Goal: Information Seeking & Learning: Learn about a topic

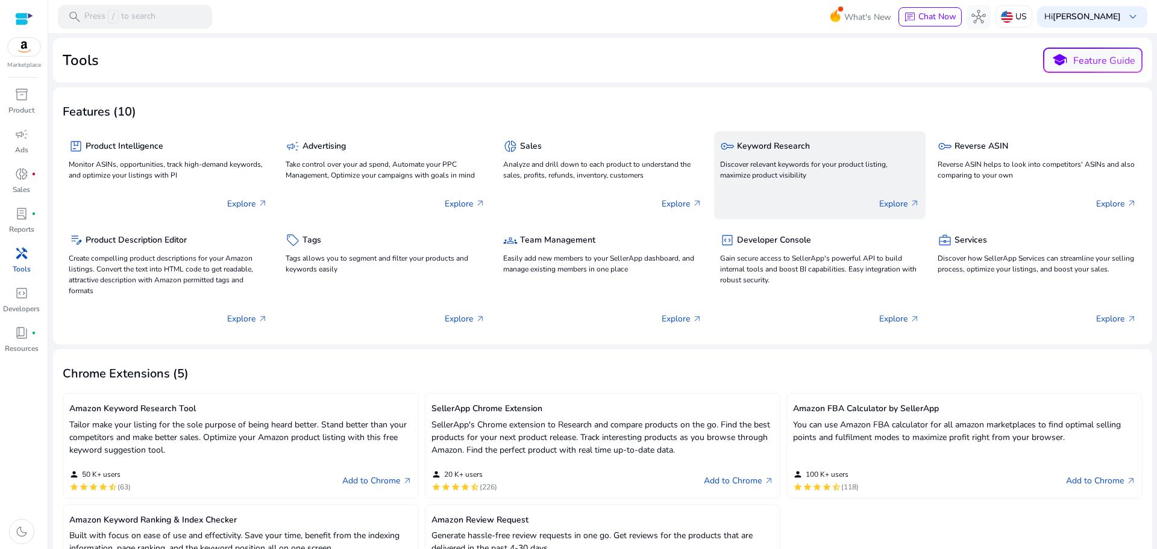
click at [794, 153] on div "key Keyword Research" at bounding box center [819, 145] width 199 height 17
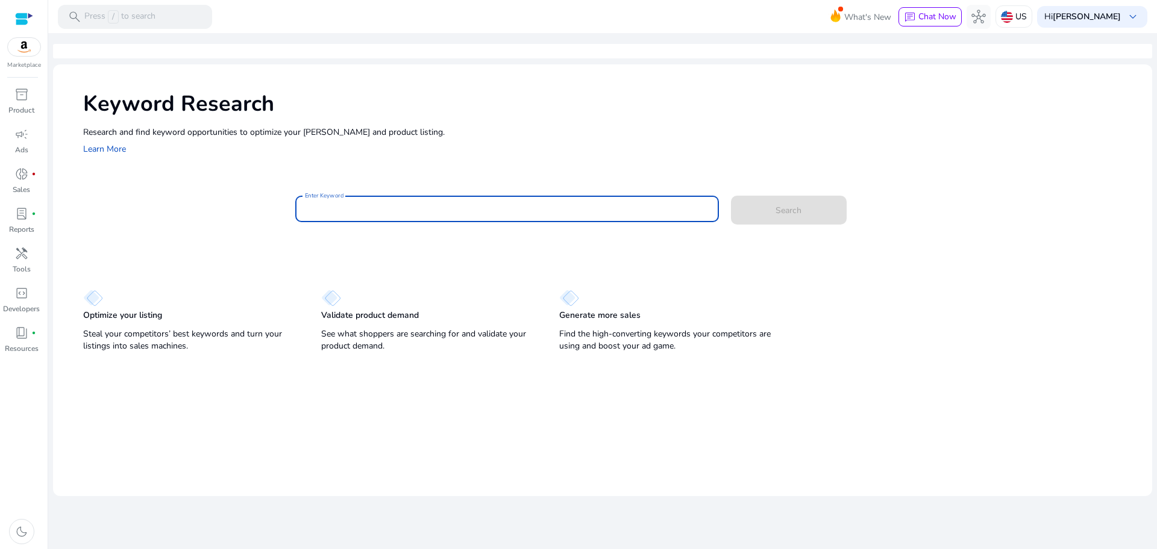
click at [434, 205] on input "Enter Keyword" at bounding box center [507, 208] width 404 height 13
type input "*"
type input "**********"
click at [731, 196] on button "Search" at bounding box center [789, 210] width 116 height 29
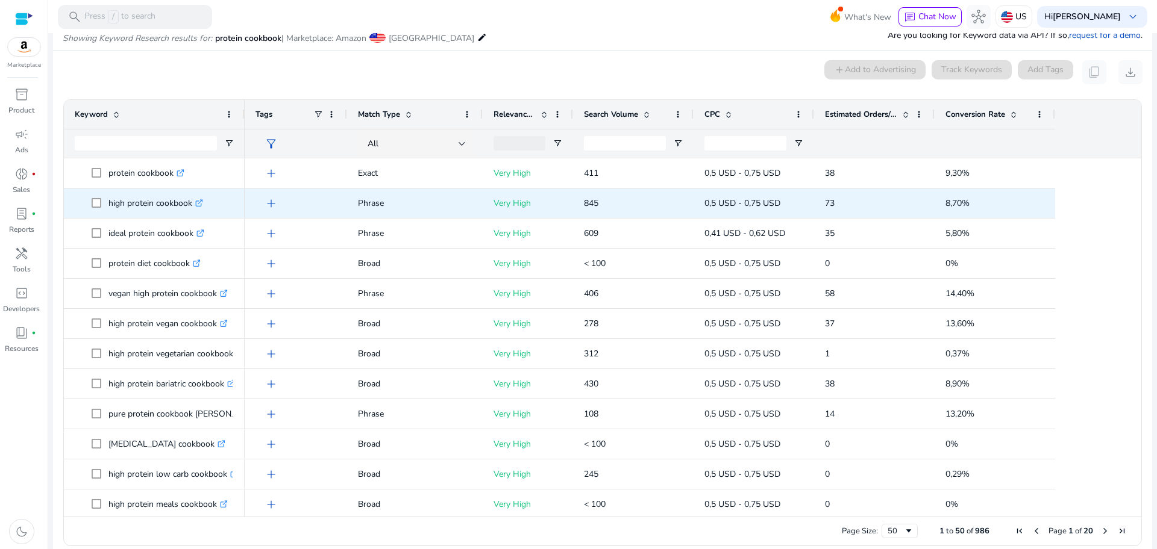
scroll to position [129, 0]
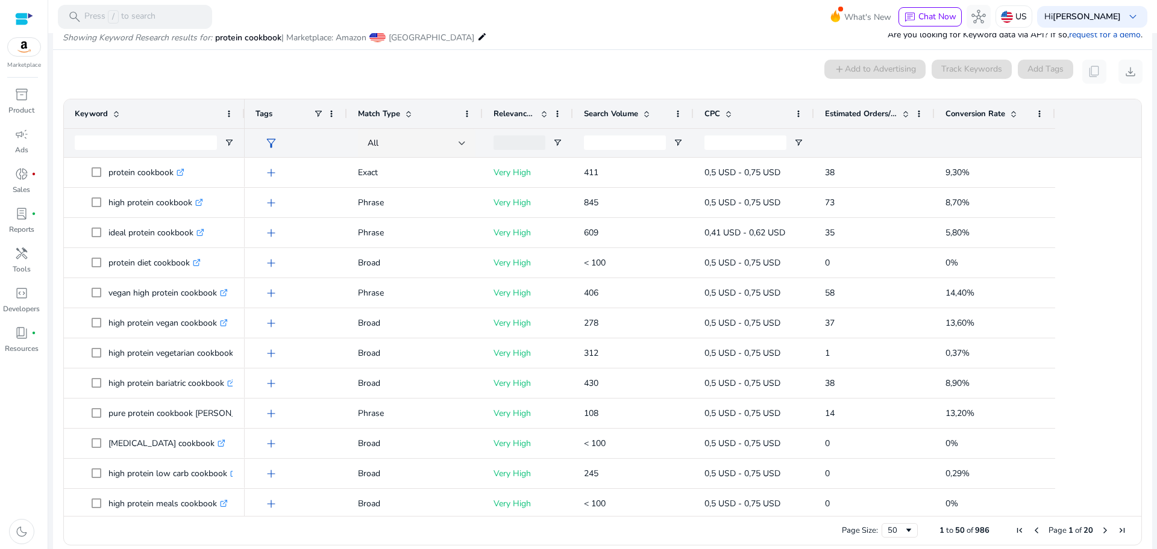
click at [1010, 111] on span at bounding box center [1013, 114] width 10 height 10
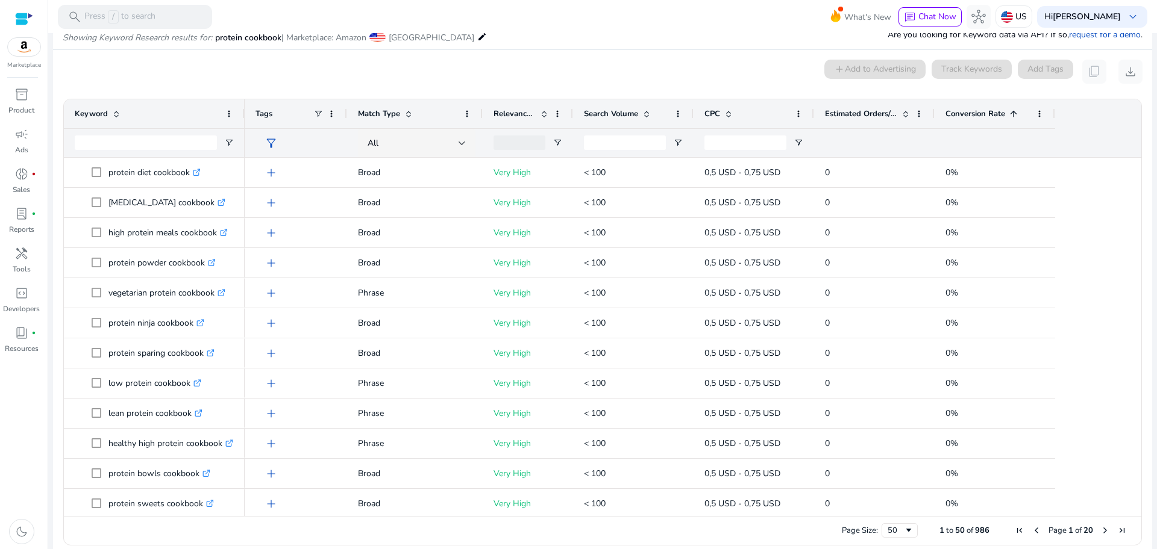
click at [1010, 111] on span at bounding box center [1013, 114] width 10 height 10
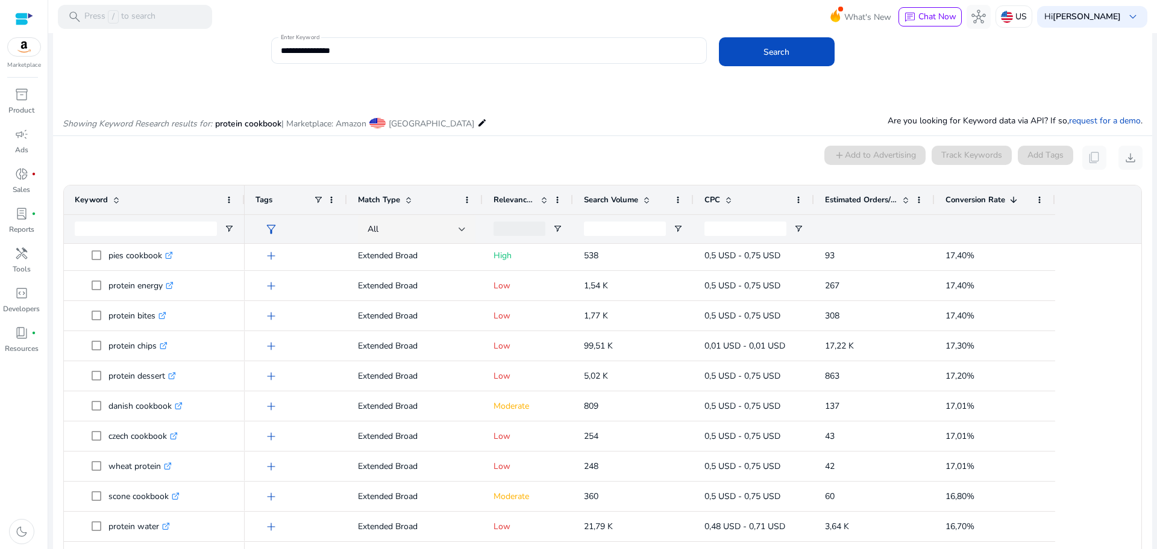
scroll to position [0, 0]
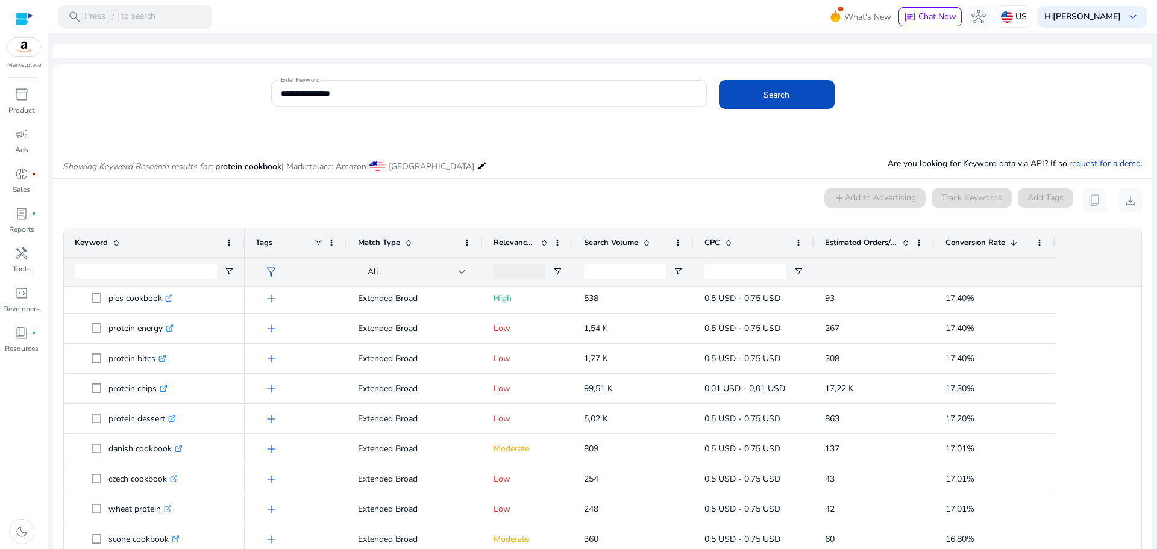
click at [525, 276] on div at bounding box center [519, 271] width 52 height 14
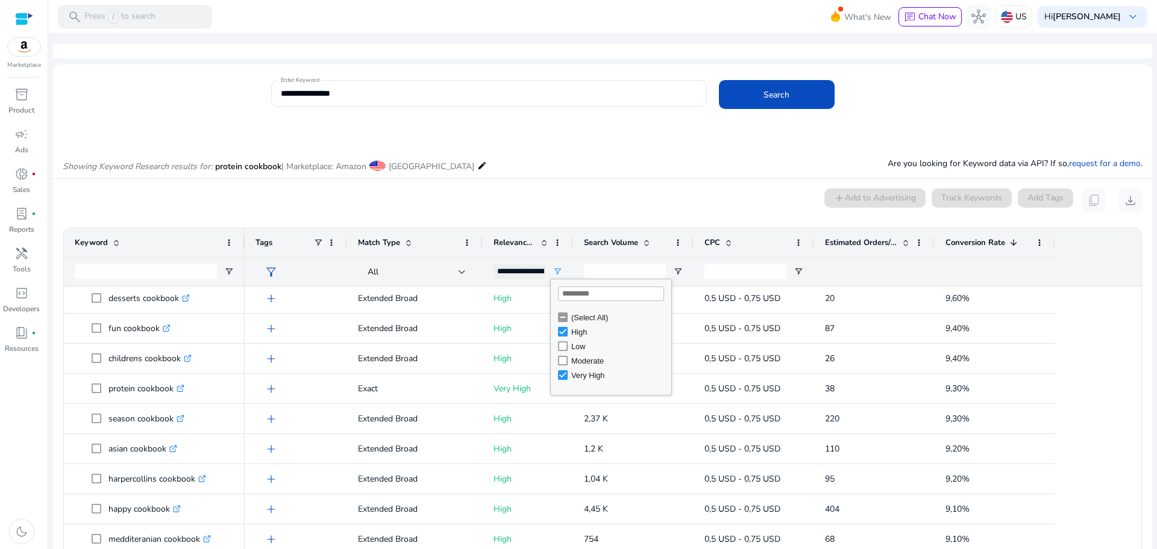
click at [207, 205] on div "0 keyword(s) selected add Add to Advertising Track Keywords Add Tags content_co…" at bounding box center [603, 201] width 1080 height 24
click at [518, 270] on div "**********" at bounding box center [519, 271] width 52 height 14
type input "**********"
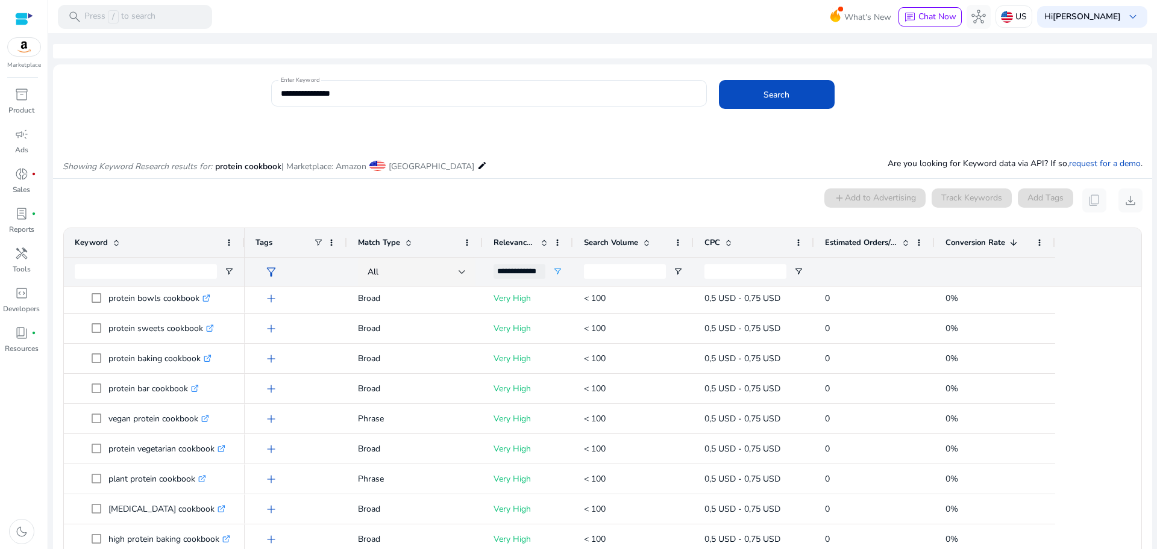
click at [1055, 375] on div "add Broad Very High < 100 0,5 USD - 0,75 USD 0 0% add Broad Very High < 100 0,5…" at bounding box center [688, 344] width 886 height 1506
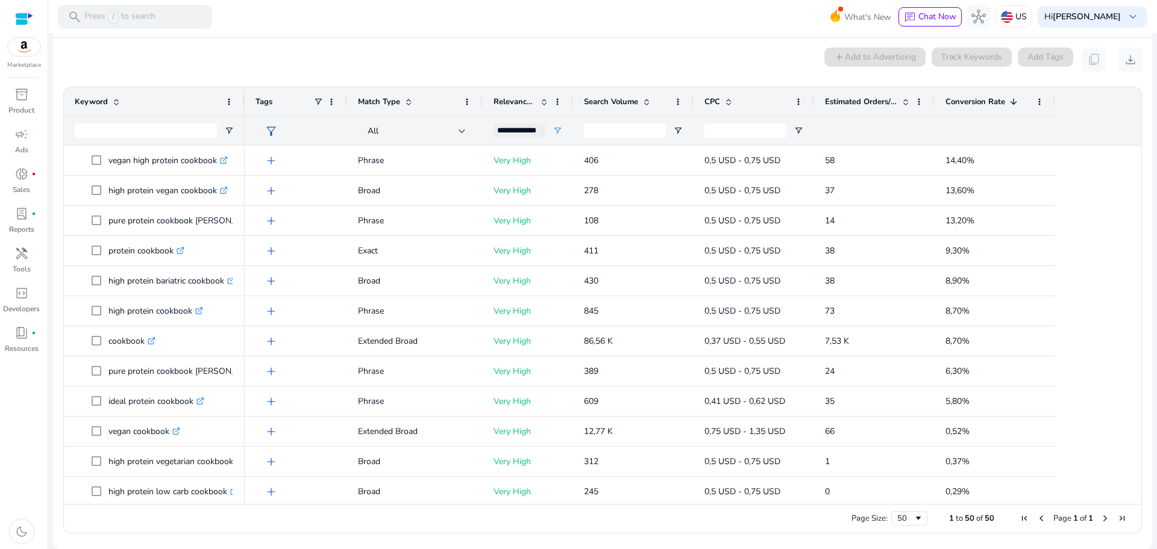
click at [1100, 518] on span "Next Page" at bounding box center [1105, 519] width 10 height 10
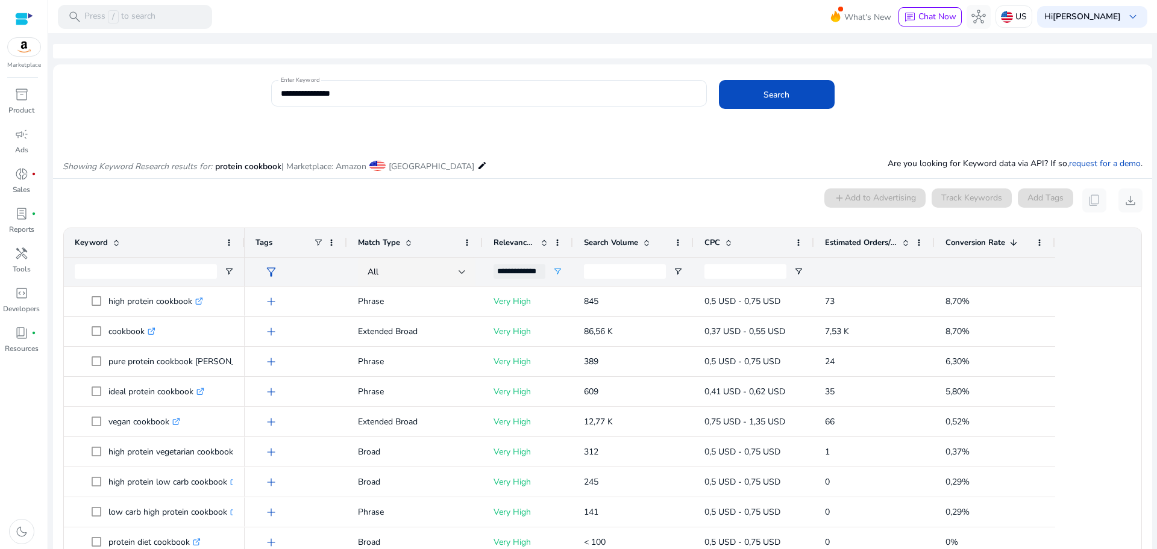
click at [1010, 248] on div "Conversion Rate 1" at bounding box center [988, 242] width 86 height 23
click at [1015, 244] on span at bounding box center [1013, 243] width 10 height 10
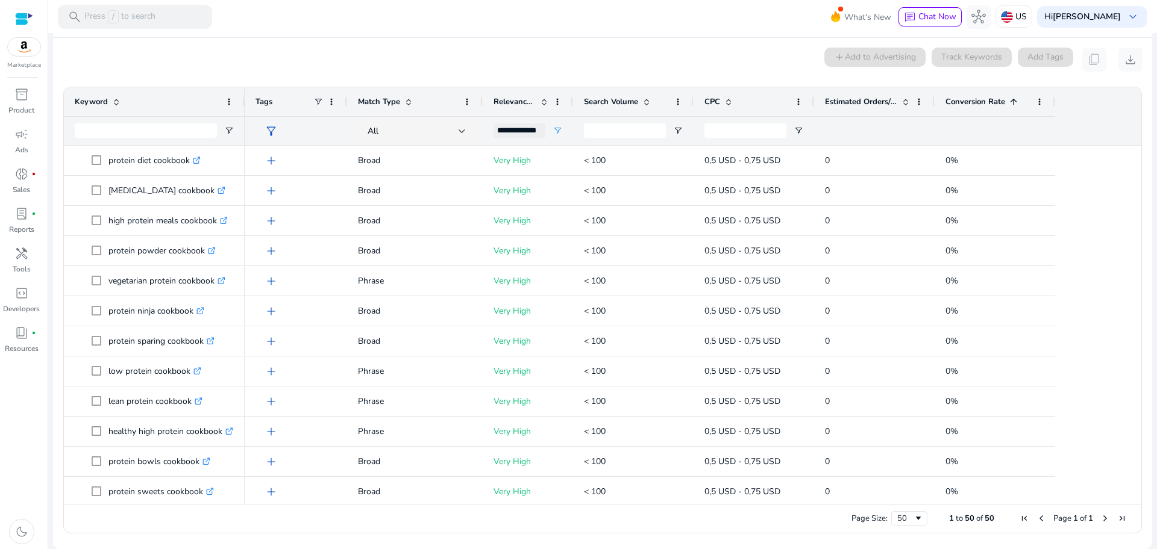
click at [1007, 102] on span at bounding box center [1011, 102] width 13 height 10
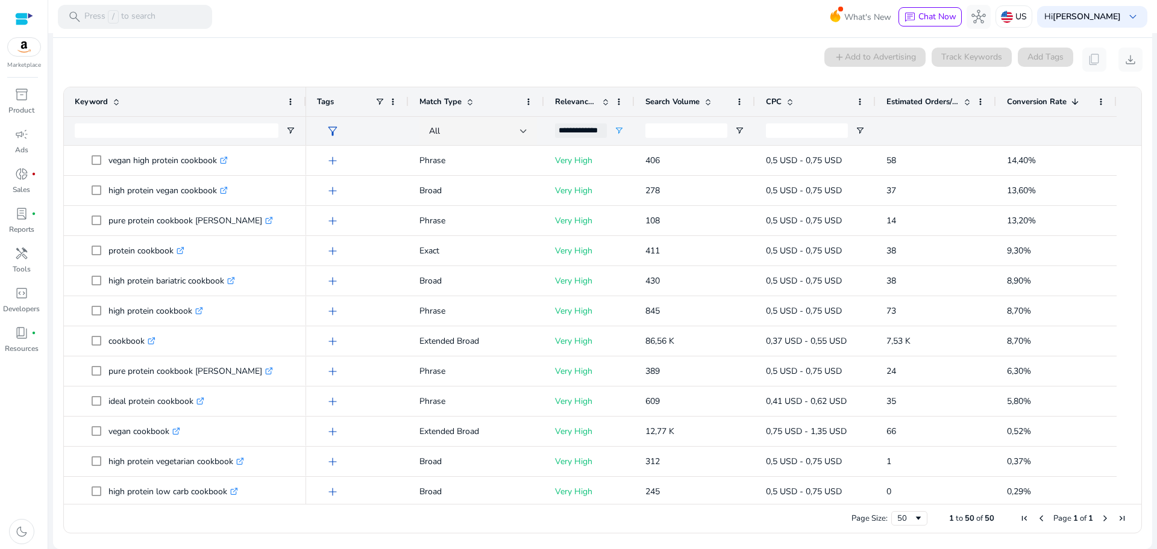
drag, startPoint x: 242, startPoint y: 100, endPoint x: 303, endPoint y: 98, distance: 61.5
click at [303, 98] on div at bounding box center [305, 101] width 5 height 29
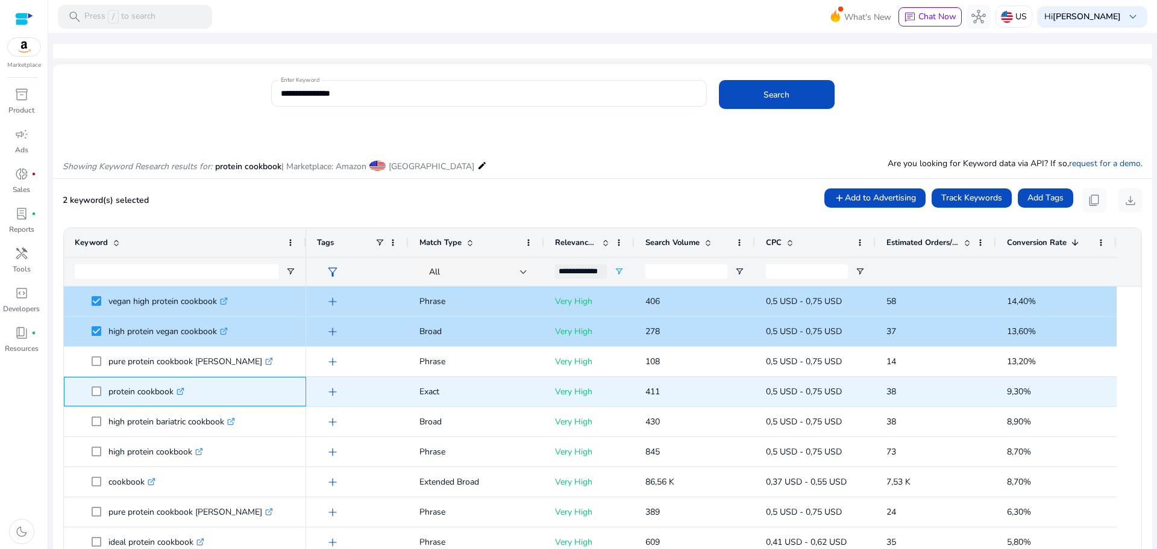
click at [89, 390] on span "protein cookbook .st0{fill:#2c8af8}" at bounding box center [185, 392] width 220 height 25
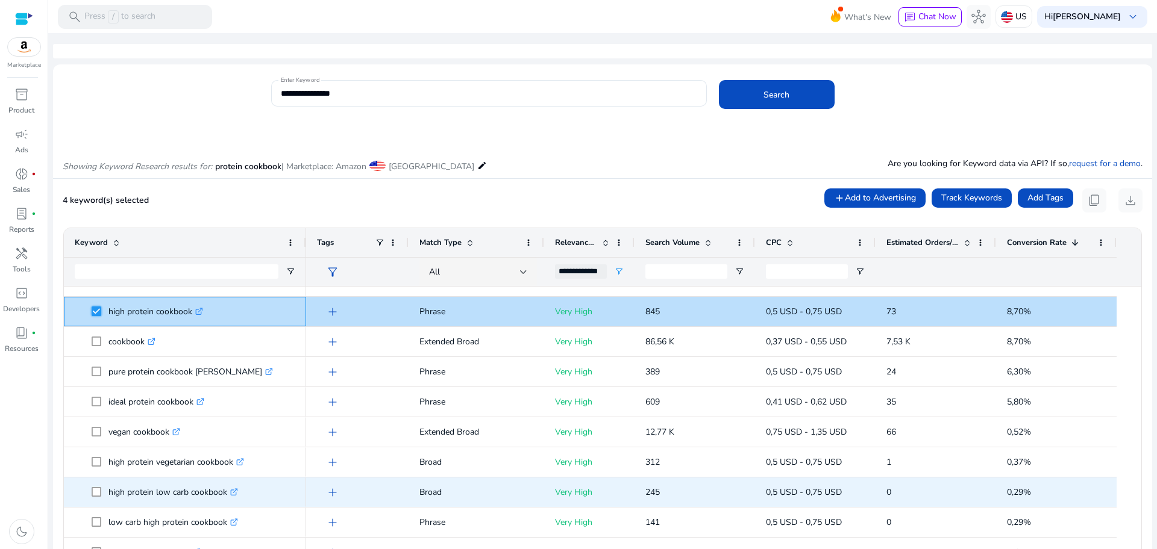
scroll to position [151, 0]
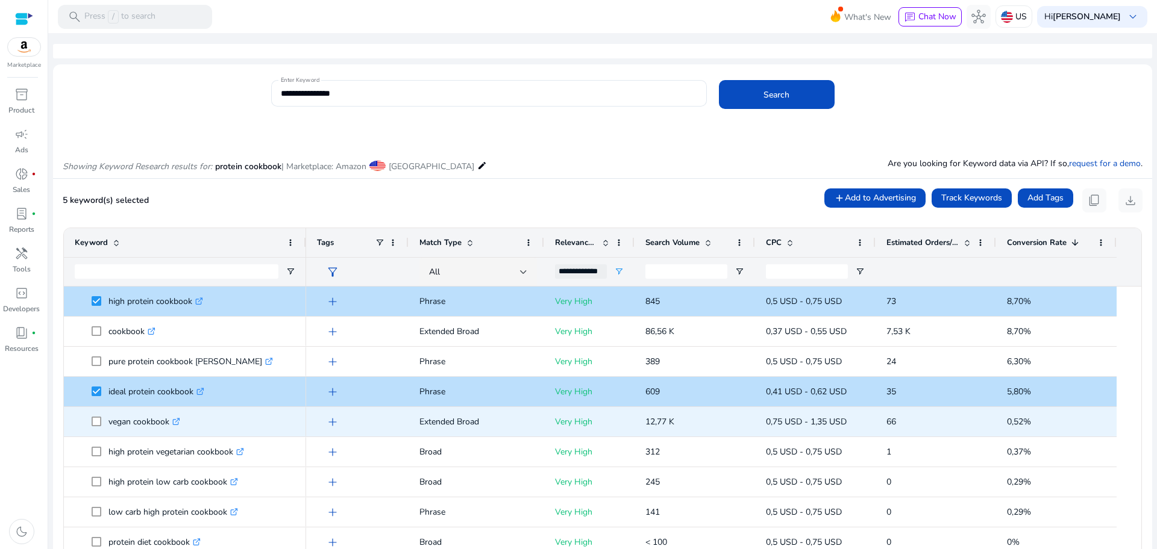
click at [98, 430] on span at bounding box center [100, 422] width 17 height 25
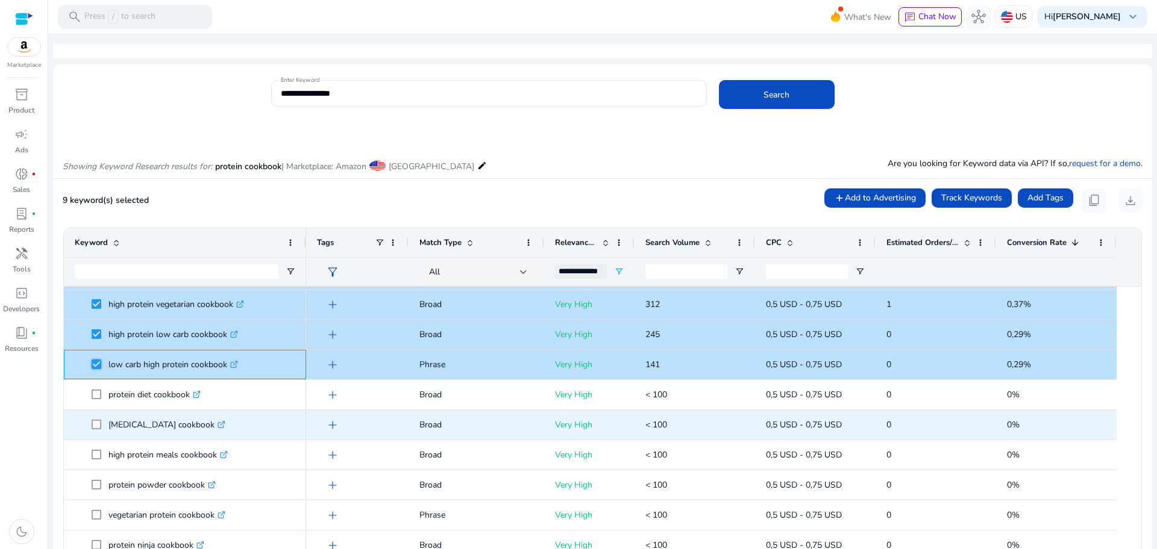
scroll to position [301, 0]
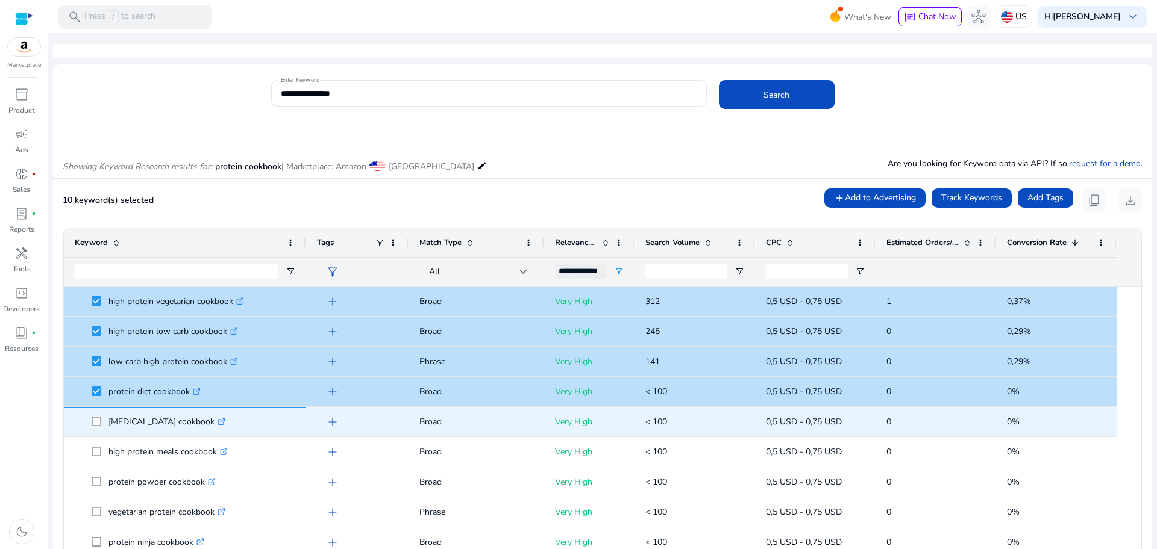
click at [89, 430] on span "[MEDICAL_DATA] cookbook .st0{fill:#2c8af8}" at bounding box center [185, 422] width 220 height 25
click at [91, 425] on span "[MEDICAL_DATA] cookbook .st0{fill:#2c8af8}" at bounding box center [185, 422] width 220 height 25
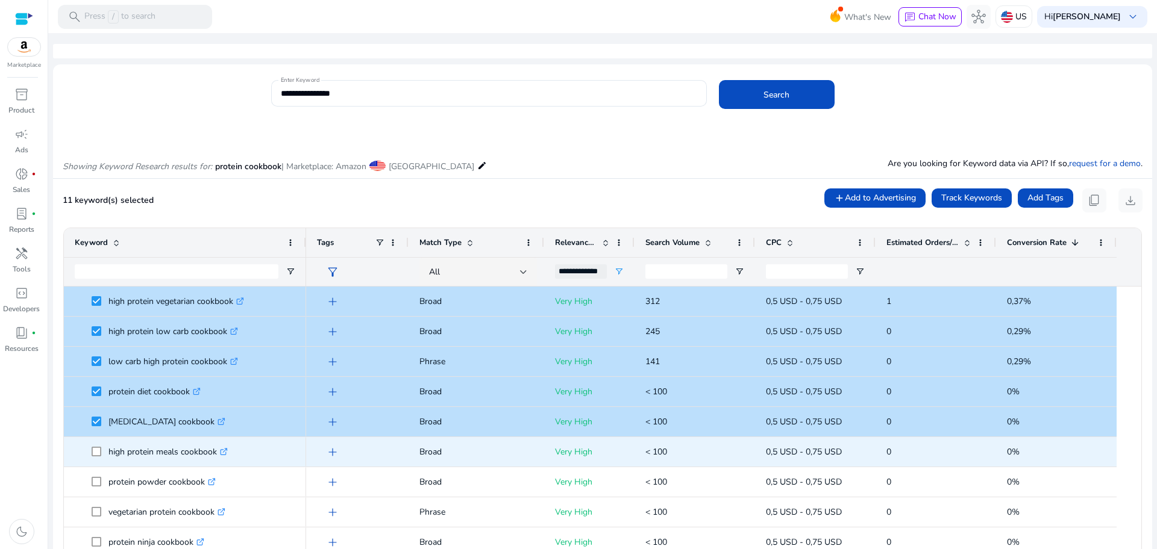
click at [92, 445] on span at bounding box center [100, 452] width 17 height 25
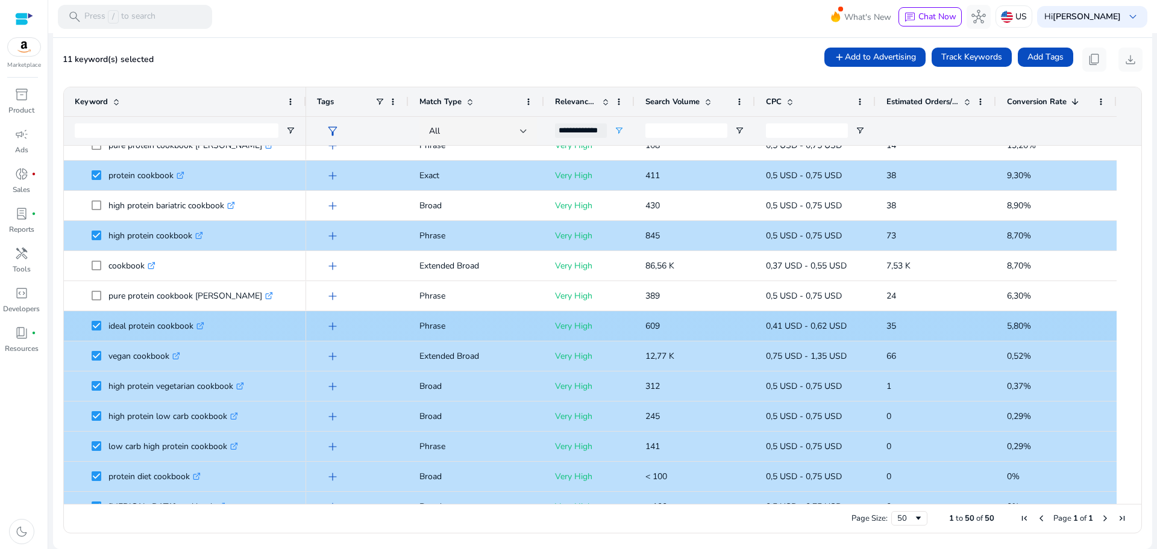
scroll to position [151, 0]
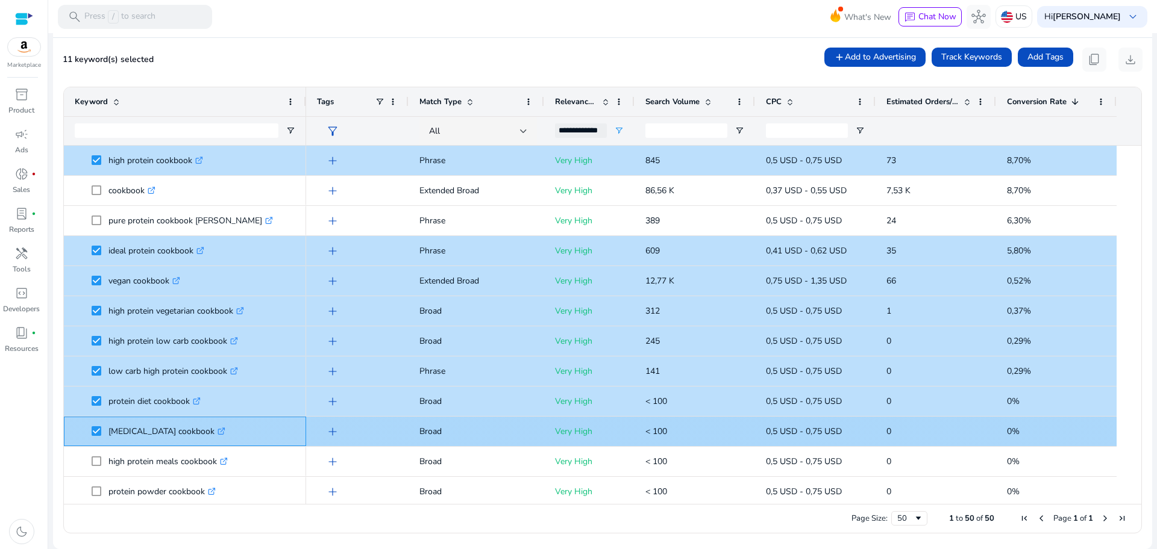
click at [101, 433] on span at bounding box center [100, 431] width 17 height 25
click at [101, 430] on span at bounding box center [100, 431] width 17 height 25
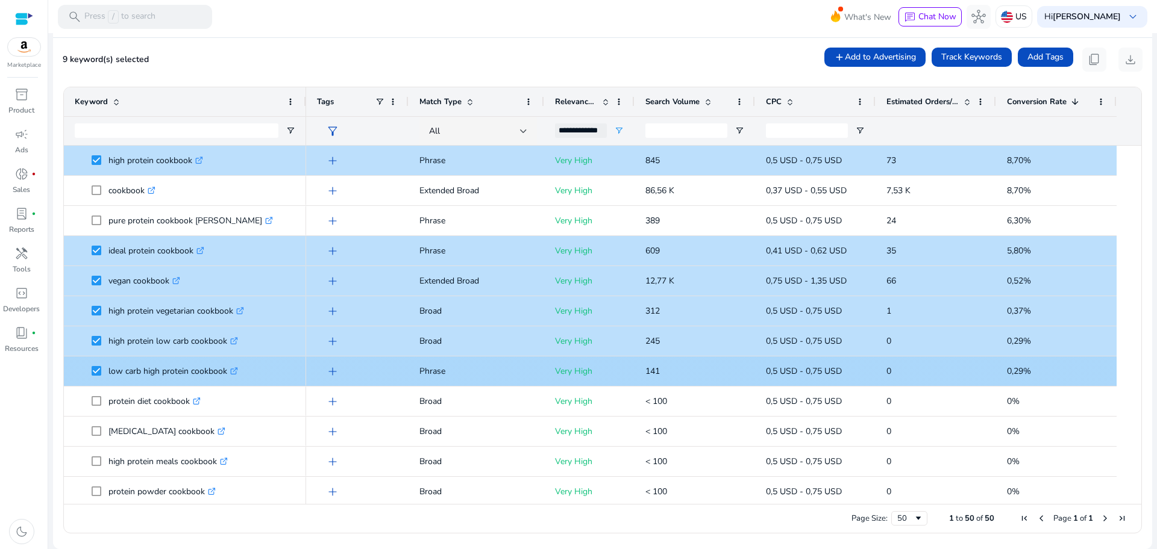
click at [90, 374] on span "low carb high protein cookbook .st0{fill:#2c8af8}" at bounding box center [185, 371] width 220 height 25
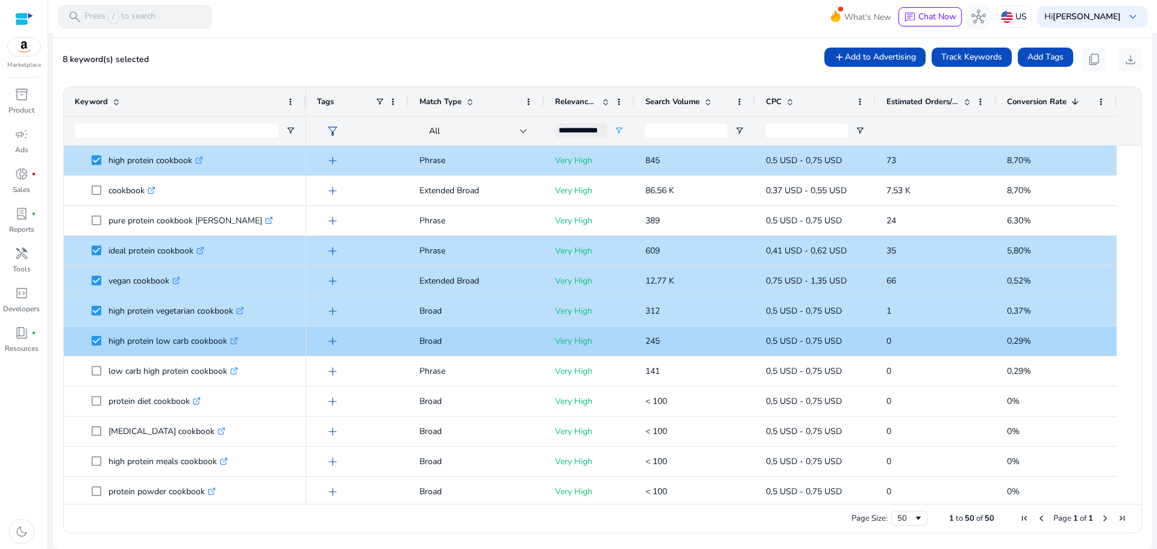
click at [93, 349] on span at bounding box center [100, 341] width 17 height 25
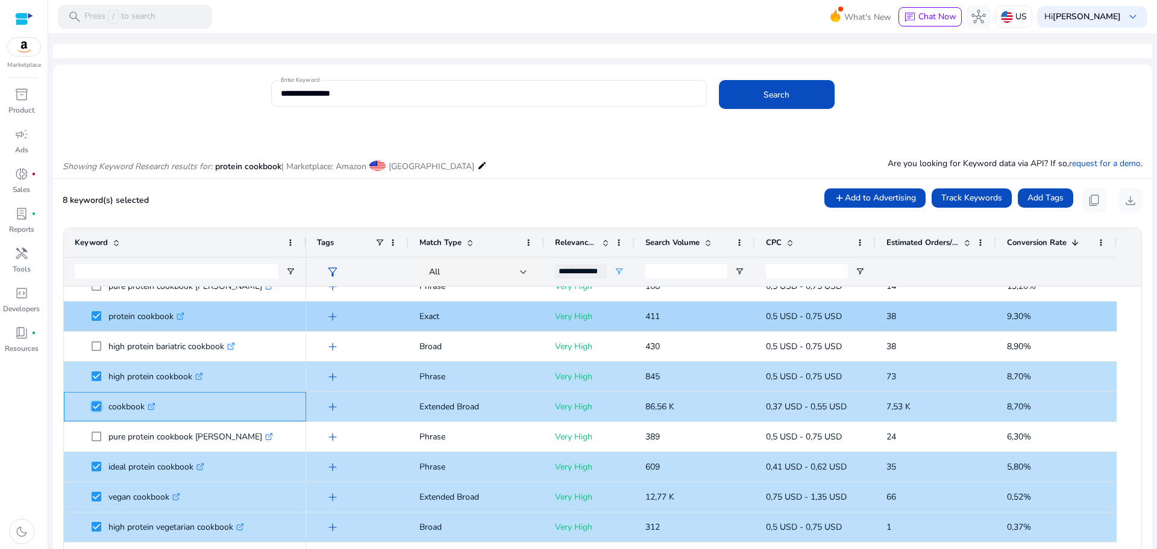
scroll to position [220, 0]
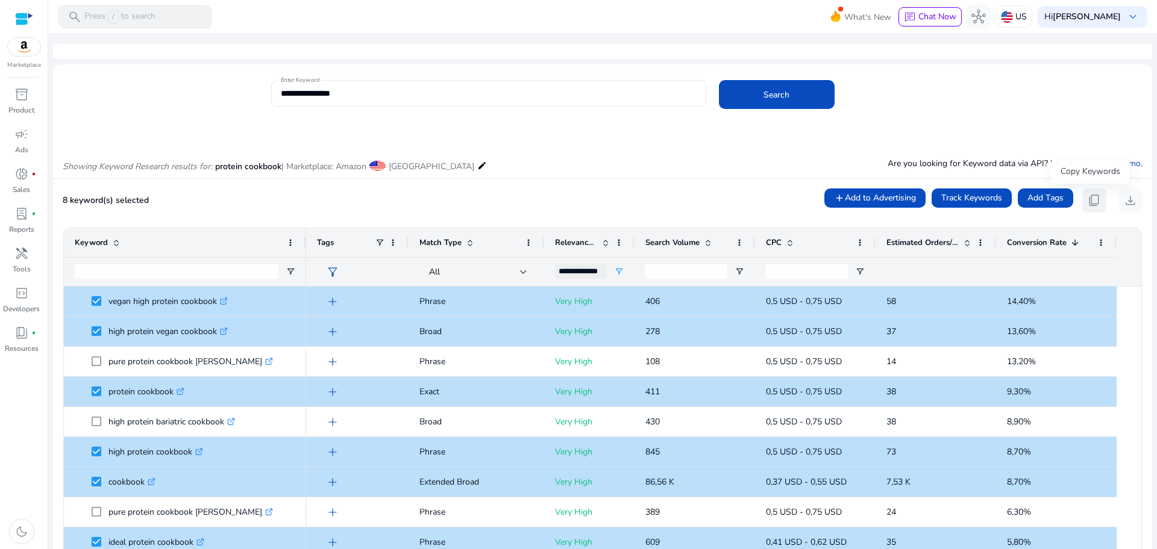
click at [1087, 205] on span "content_copy" at bounding box center [1094, 200] width 14 height 14
click at [1091, 201] on span "content_copy" at bounding box center [1094, 200] width 14 height 14
click at [574, 272] on div "**********" at bounding box center [581, 271] width 52 height 14
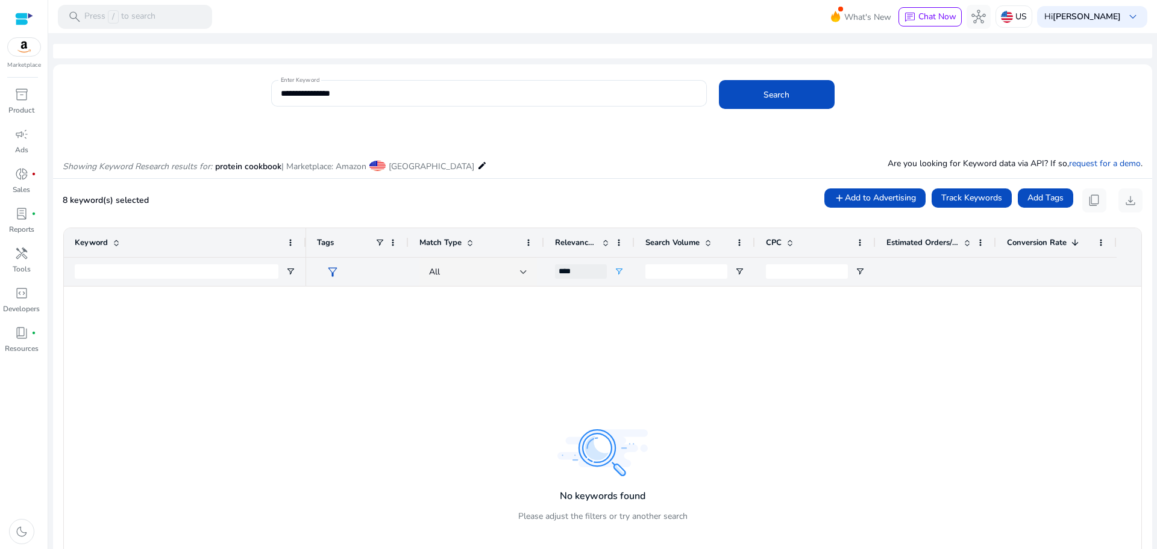
click at [571, 272] on div "***" at bounding box center [581, 271] width 52 height 14
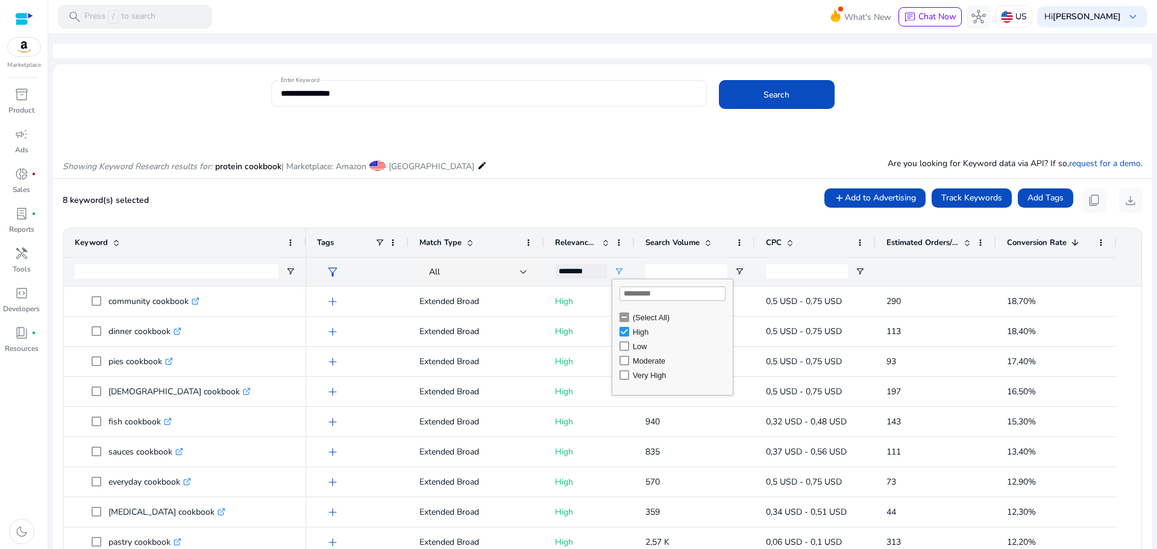
click at [499, 88] on input "**********" at bounding box center [489, 93] width 416 height 13
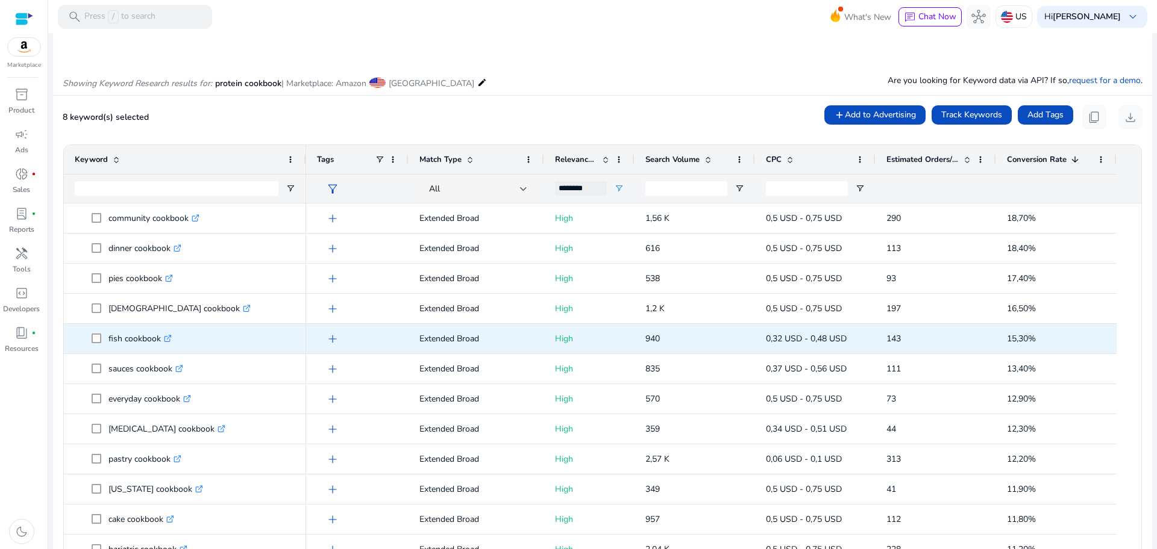
scroll to position [141, 0]
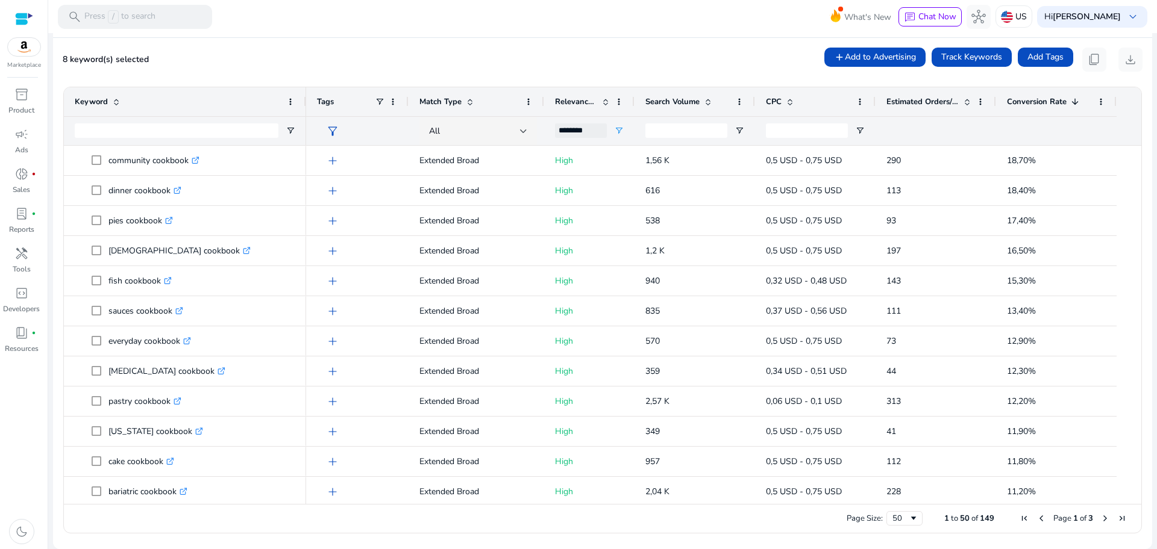
click at [1100, 516] on span "Next Page" at bounding box center [1105, 519] width 10 height 10
click at [1036, 518] on span "Previous Page" at bounding box center [1041, 519] width 10 height 10
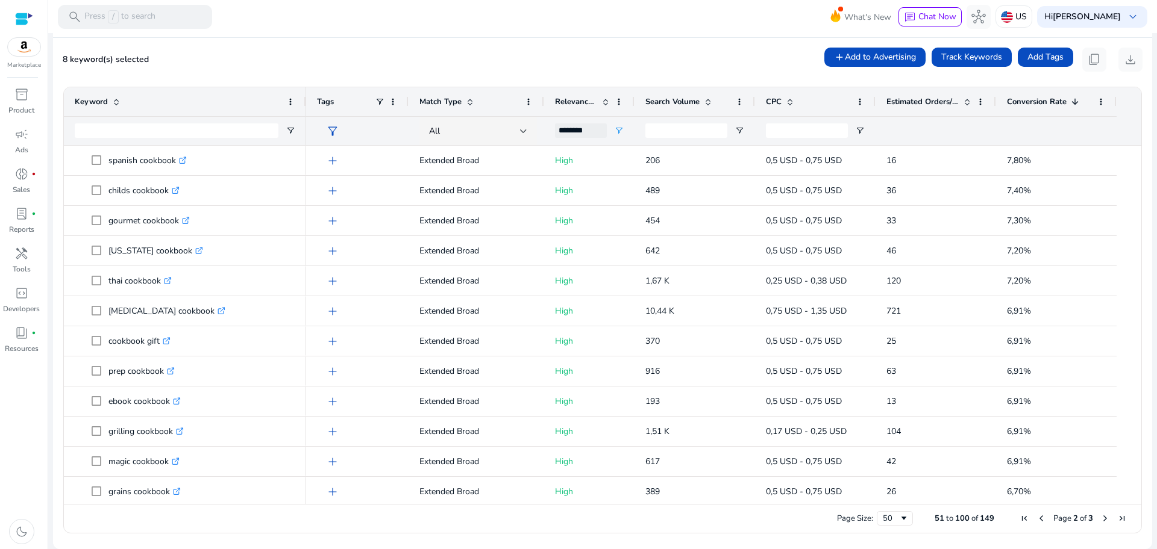
click at [1036, 518] on span "Previous Page" at bounding box center [1041, 519] width 10 height 10
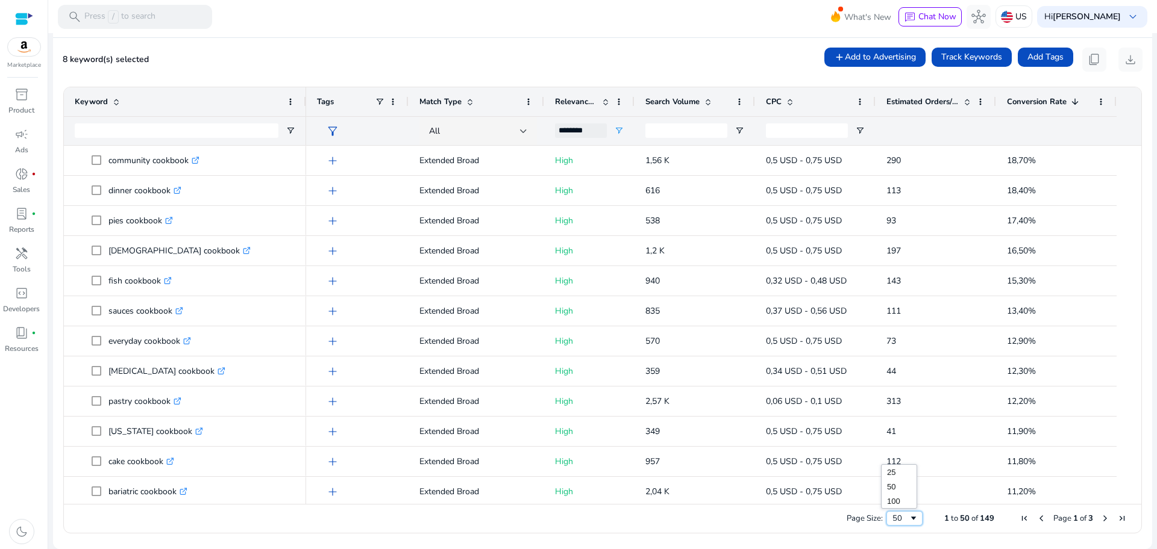
click at [898, 516] on div "50" at bounding box center [900, 518] width 16 height 11
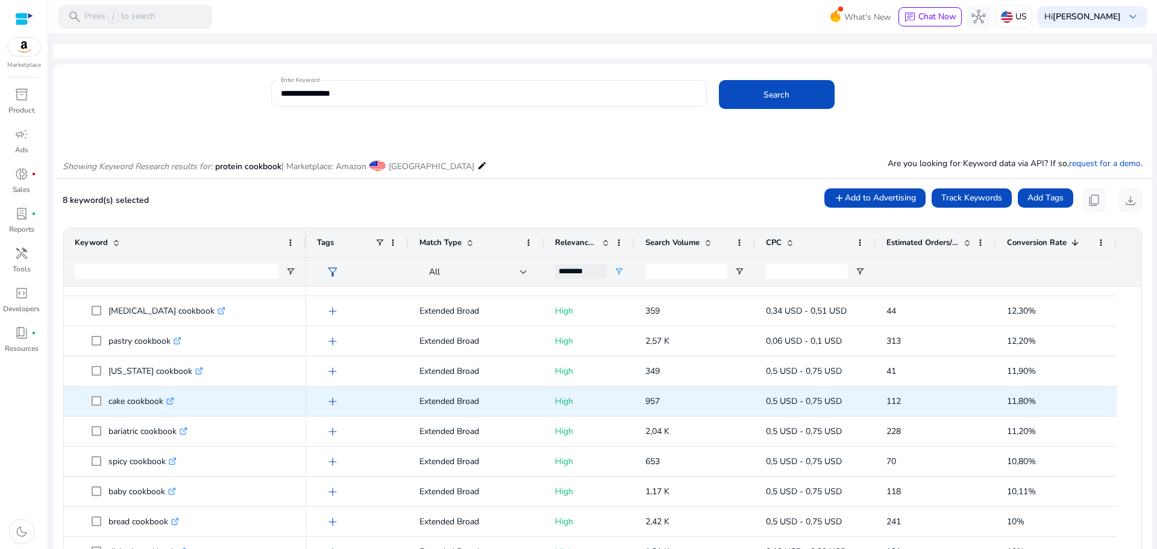
scroll to position [0, 0]
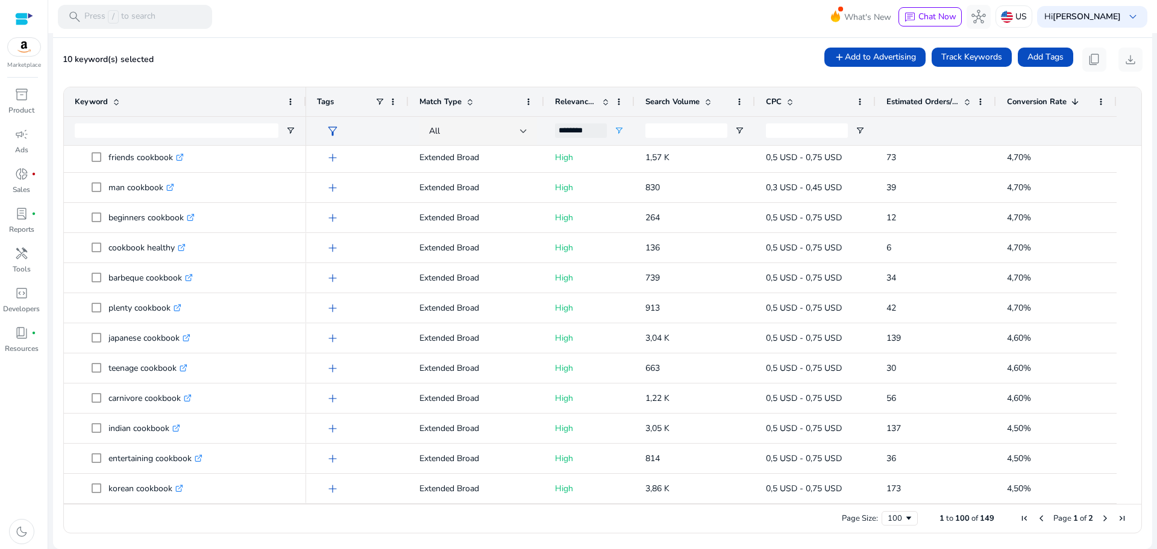
click at [1101, 524] on div "Page Size: 100 1 to 100 of 149 Page 1 of 2" at bounding box center [602, 518] width 1077 height 29
click at [1100, 518] on span "Next Page" at bounding box center [1105, 519] width 10 height 10
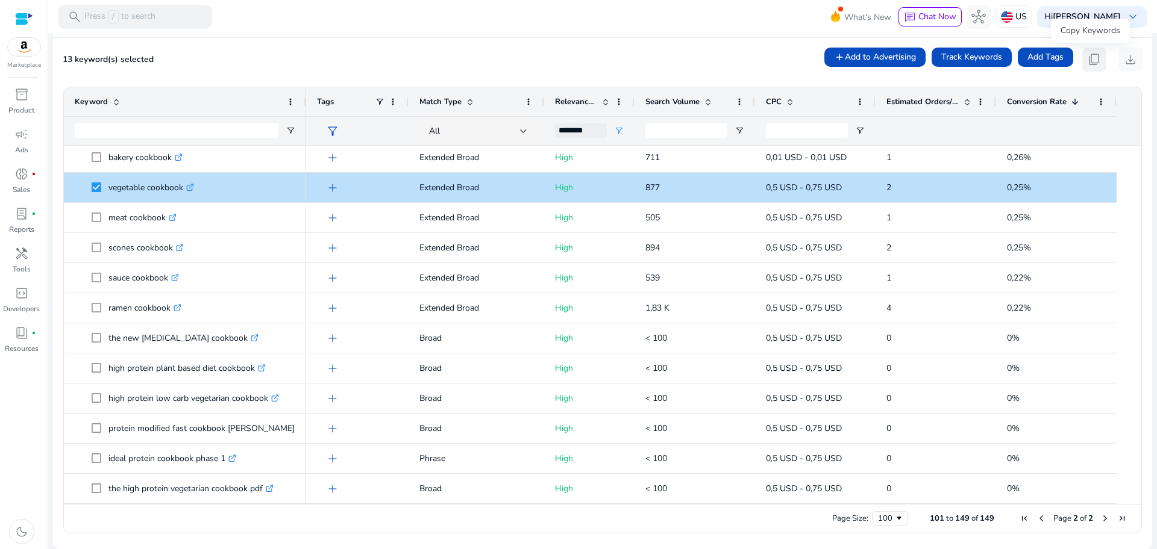
click at [1089, 60] on span "content_copy" at bounding box center [1094, 59] width 14 height 14
click at [590, 129] on div "********" at bounding box center [581, 131] width 52 height 14
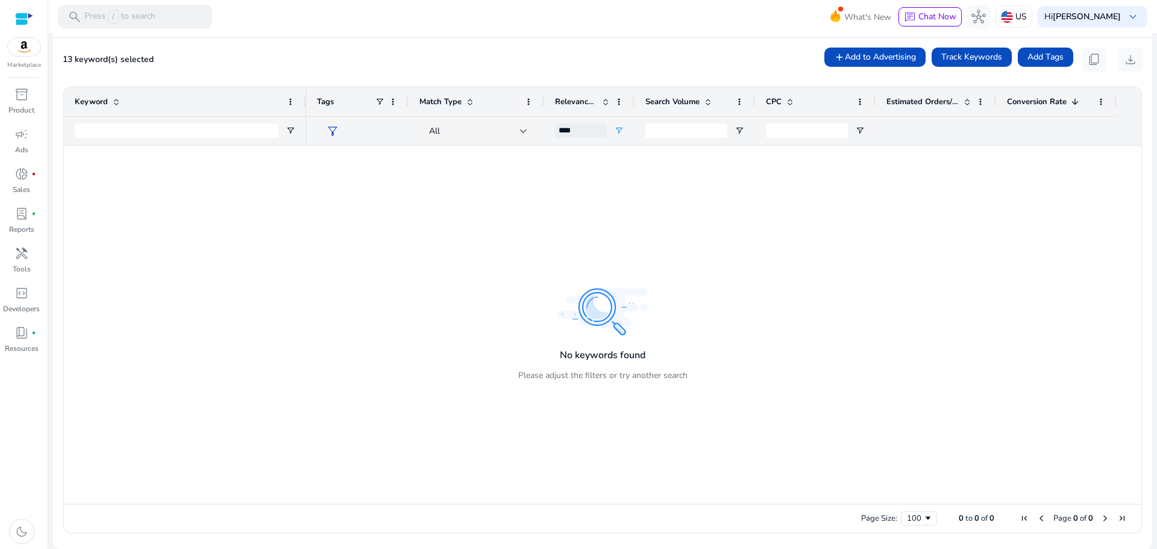
click at [582, 139] on div "***" at bounding box center [581, 131] width 52 height 28
click at [583, 135] on div "***" at bounding box center [581, 131] width 52 height 14
type input "**********"
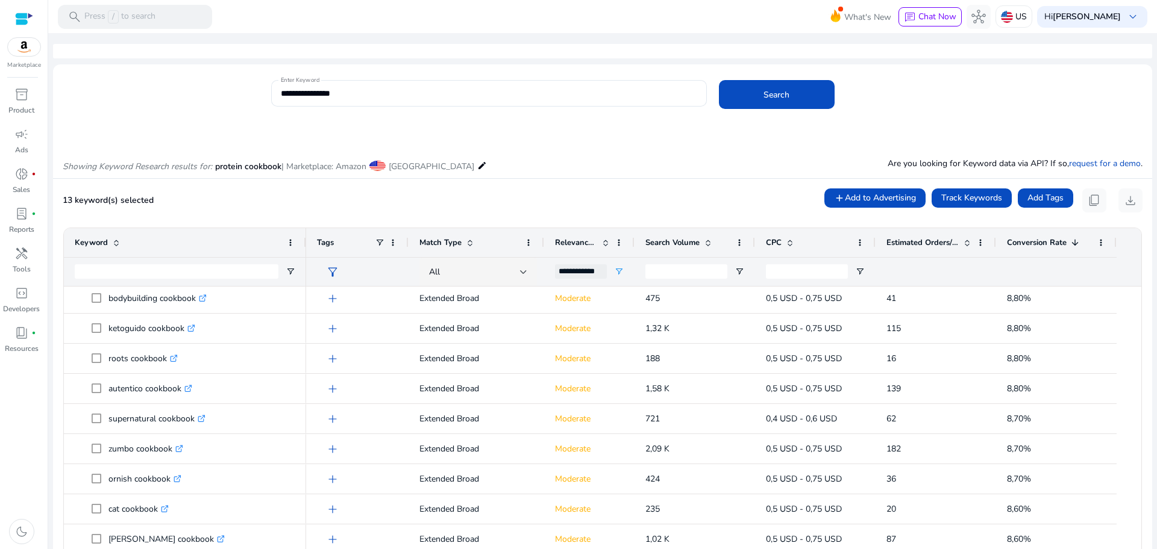
click at [702, 210] on div "13 keyword(s) selected add Add to Advertising Track Keywords Add Tags content_c…" at bounding box center [603, 201] width 1080 height 24
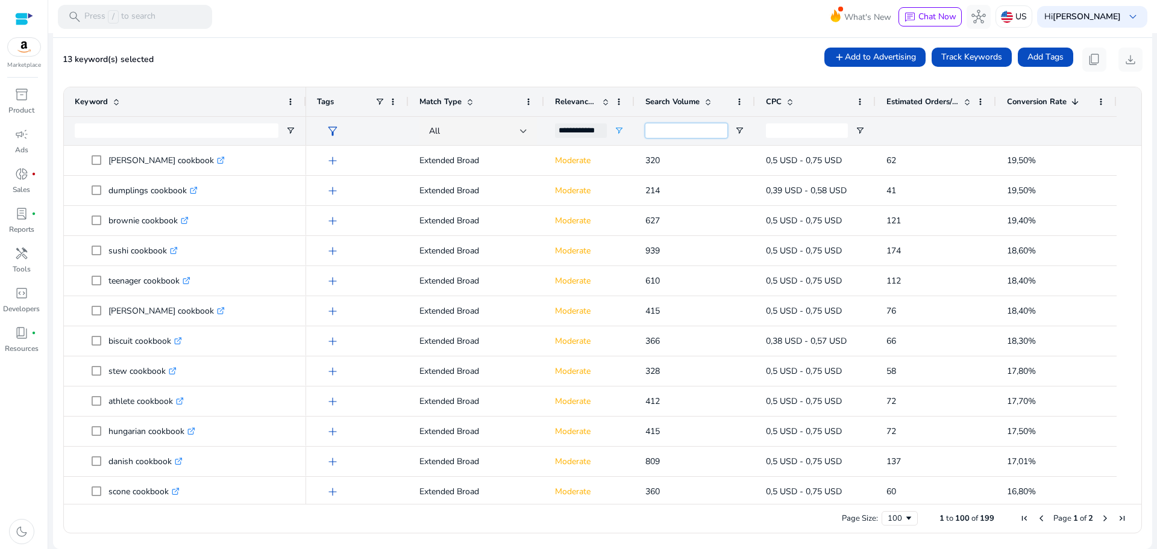
click at [702, 124] on input "Search Volume Filter Input" at bounding box center [686, 131] width 82 height 14
click at [742, 126] on span "Open Filter Menu" at bounding box center [739, 131] width 10 height 10
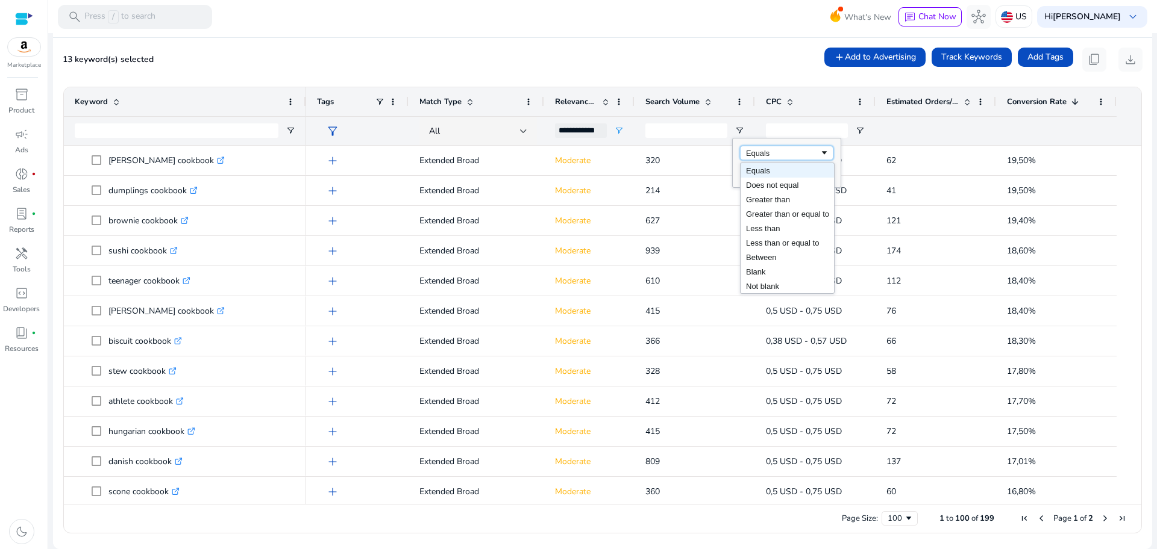
click at [783, 160] on div "Equals" at bounding box center [786, 153] width 93 height 14
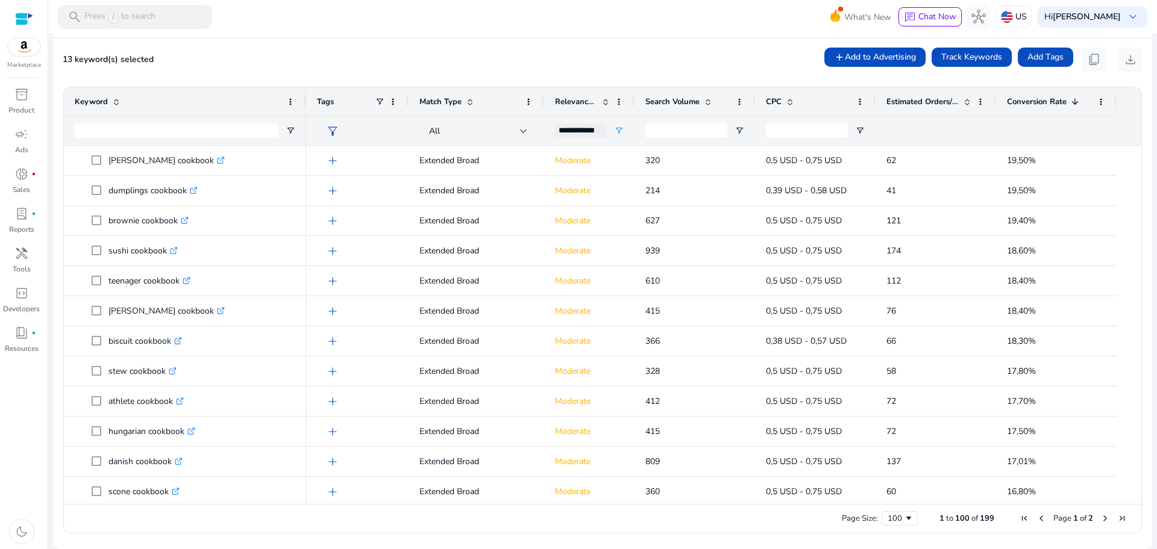
click at [663, 67] on div "13 keyword(s) selected add Add to Advertising Track Keywords Add Tags content_c…" at bounding box center [603, 60] width 1080 height 24
click at [1100, 519] on span "Next Page" at bounding box center [1105, 519] width 10 height 10
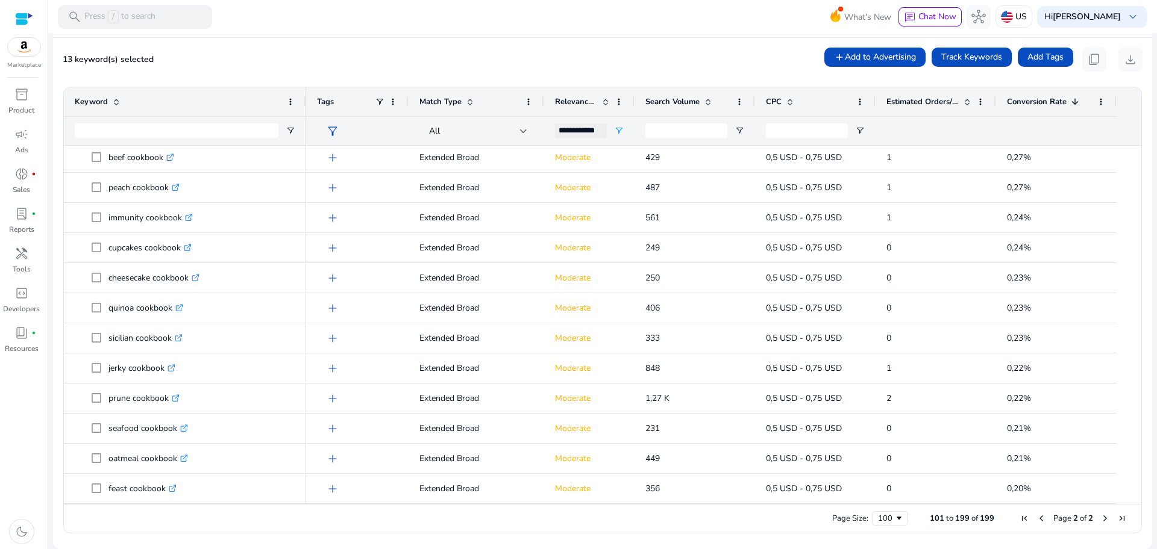
click at [1100, 516] on span "Next Page" at bounding box center [1105, 519] width 10 height 10
click at [1100, 520] on span "Next Page" at bounding box center [1105, 519] width 10 height 10
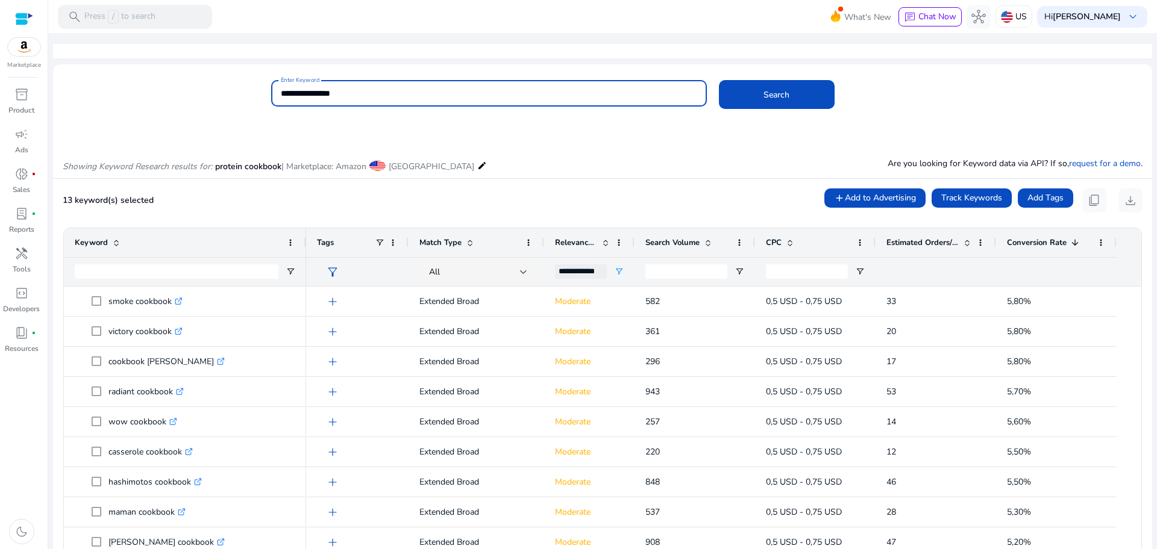
click at [324, 93] on input "**********" at bounding box center [489, 93] width 416 height 13
